Goal: Information Seeking & Learning: Learn about a topic

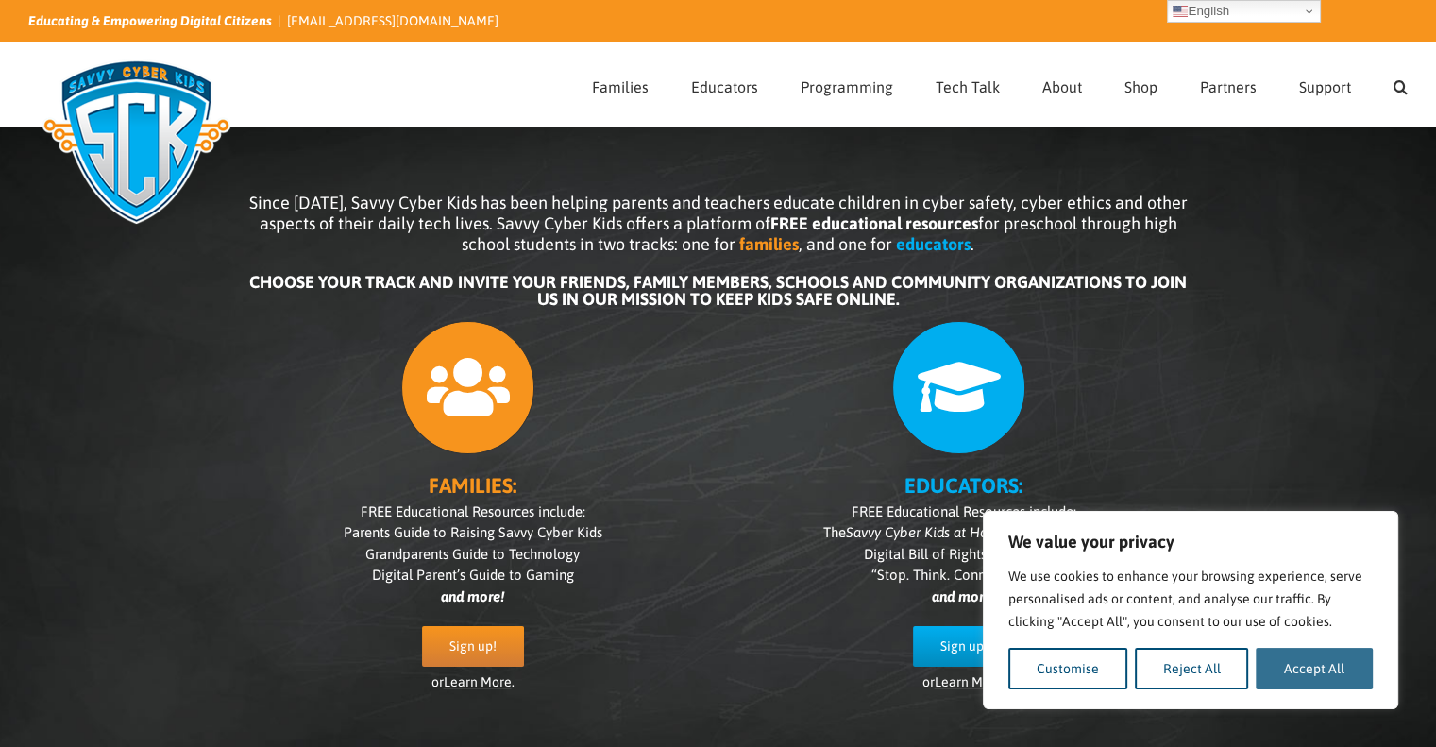
click at [1324, 666] on button "Accept All" at bounding box center [1314, 669] width 117 height 42
checkbox input "true"
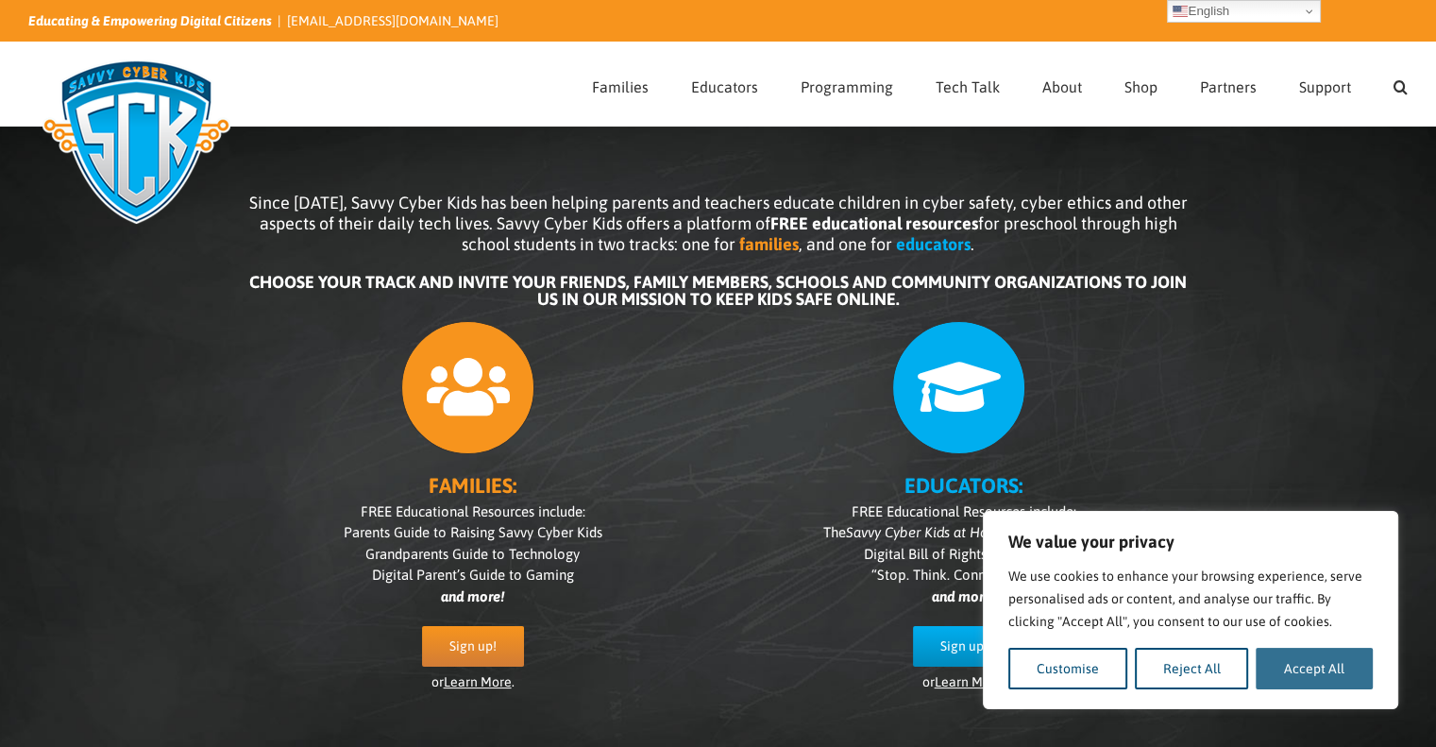
checkbox input "true"
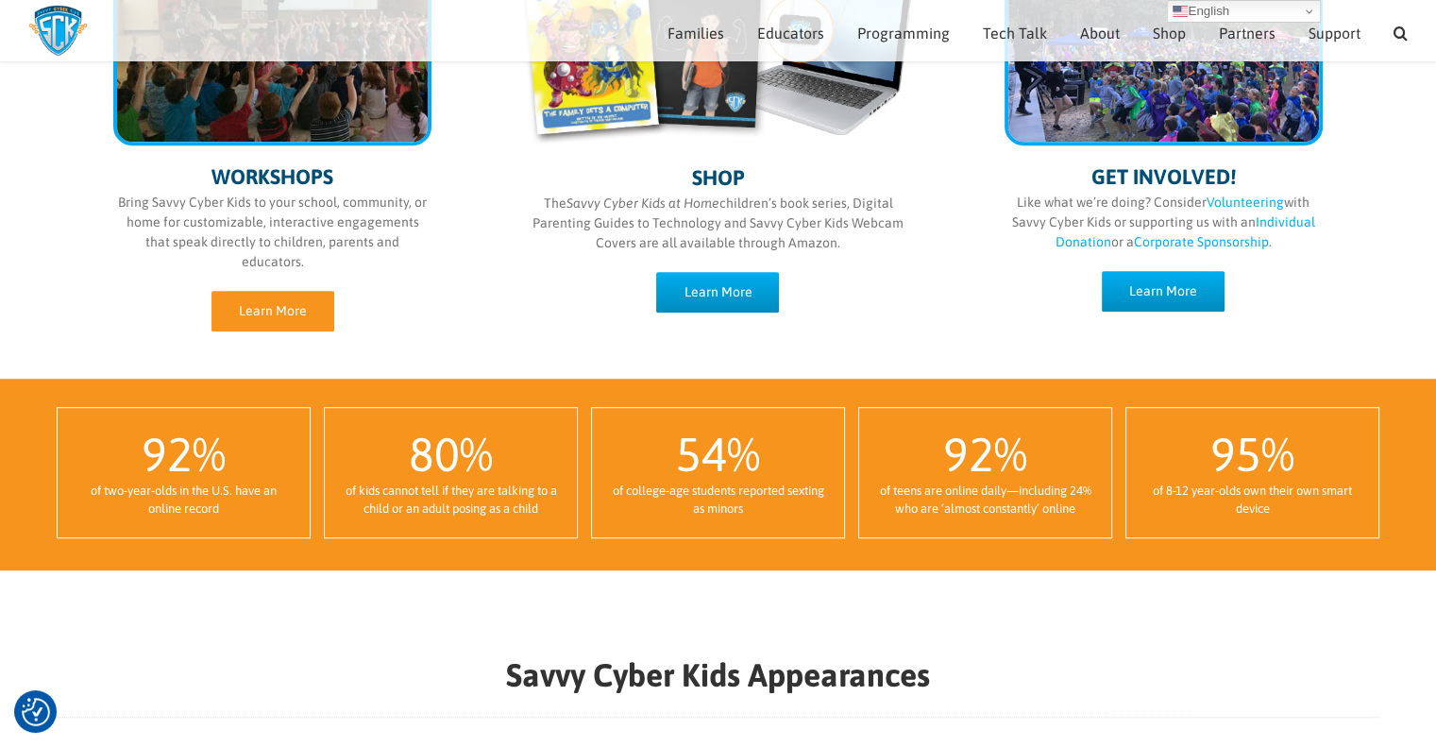
scroll to position [996, 0]
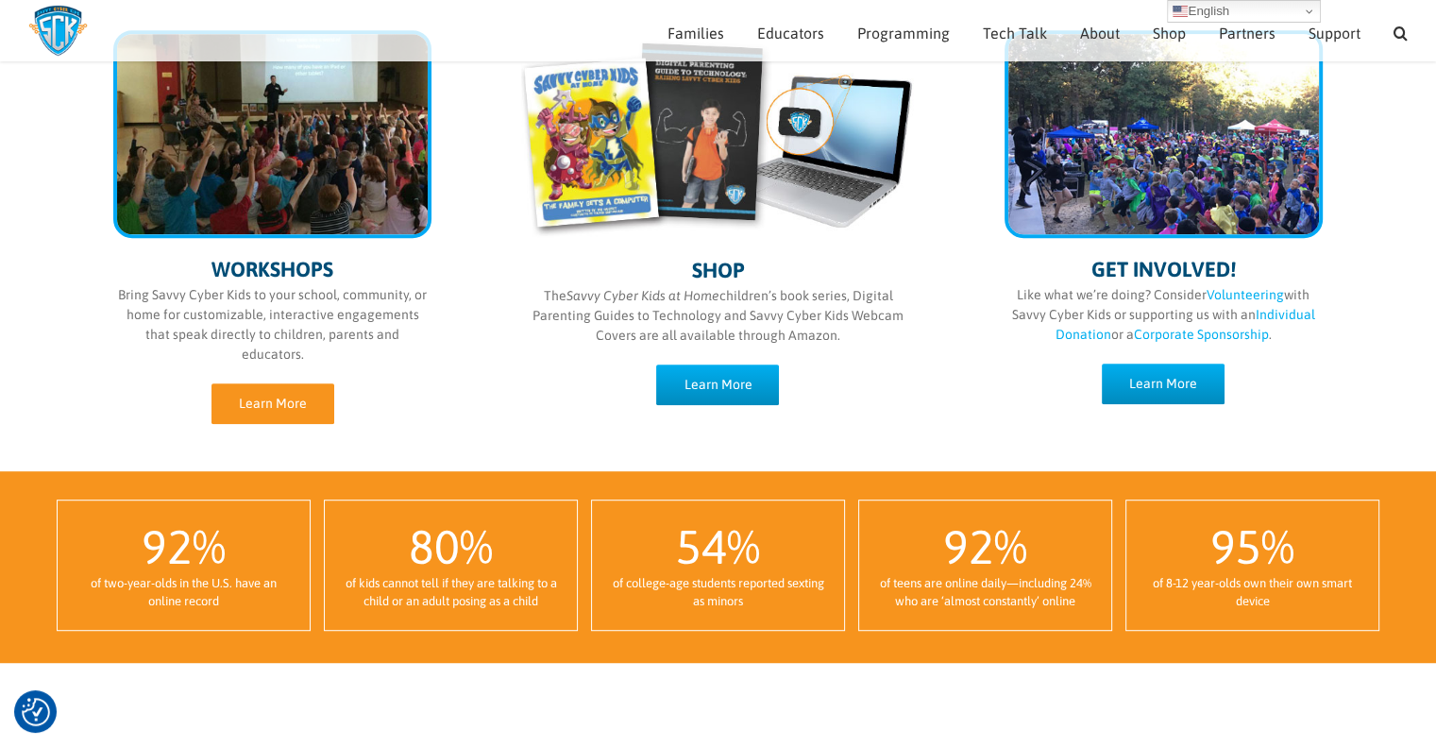
click at [274, 396] on span "Learn More" at bounding box center [273, 404] width 68 height 16
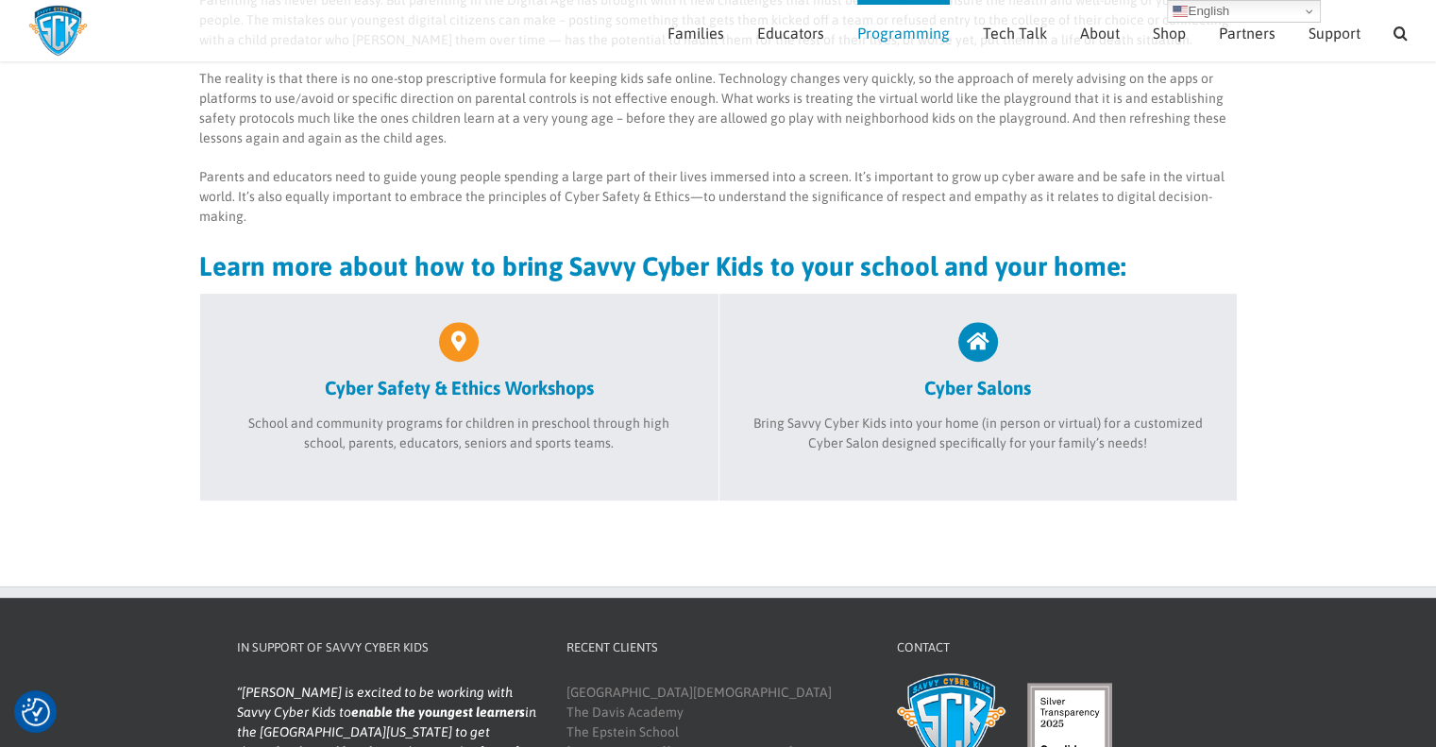
scroll to position [570, 0]
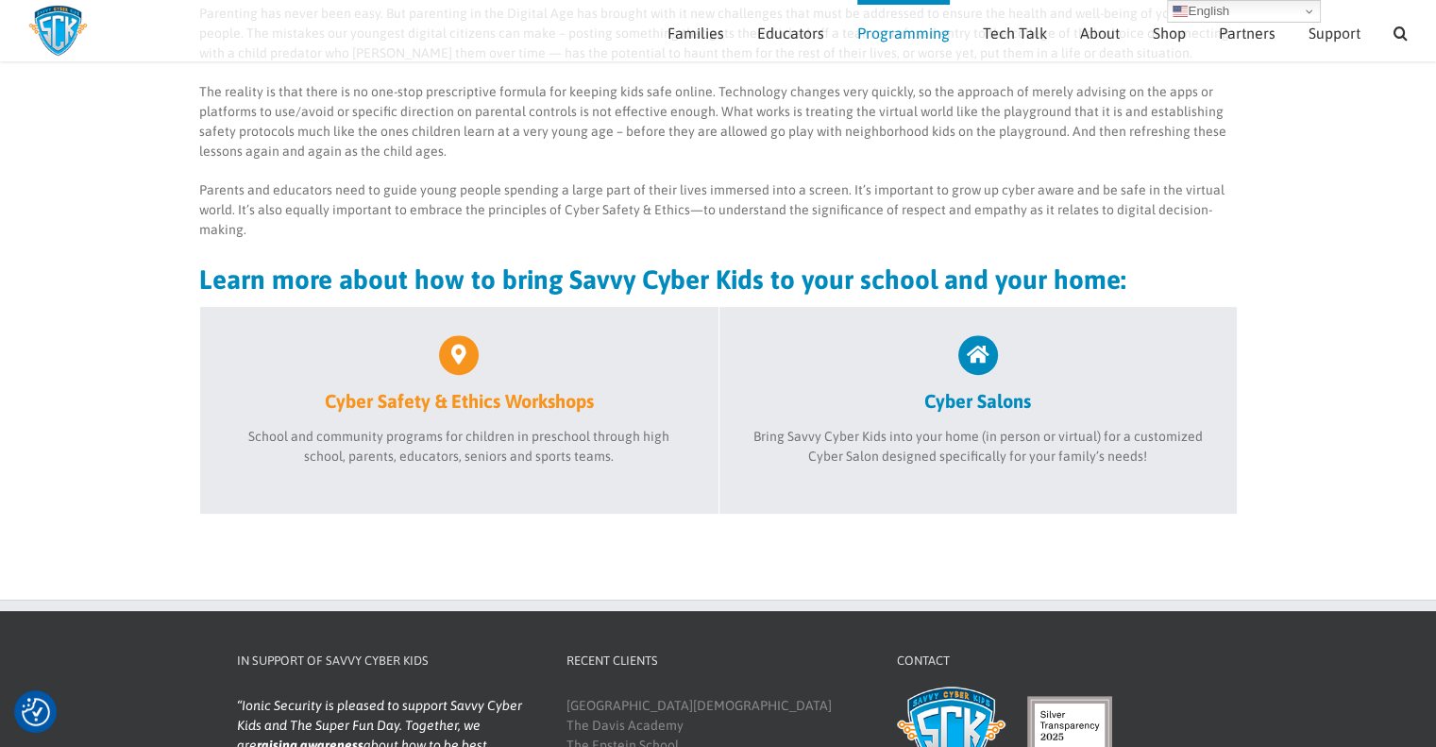
click at [526, 434] on p "School and community programs for children in preschool through high school, pa…" at bounding box center [460, 447] width 462 height 40
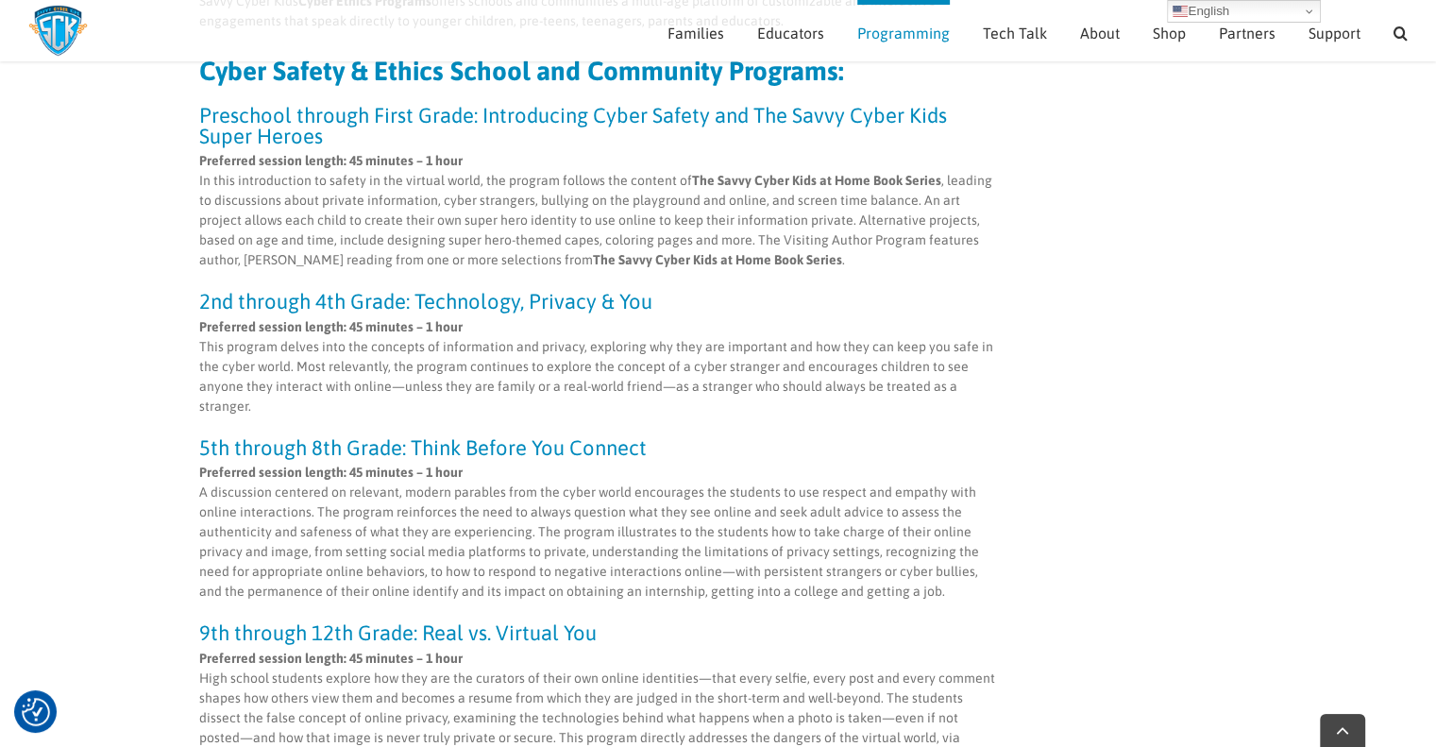
scroll to position [722, 0]
